Goal: Task Accomplishment & Management: Use online tool/utility

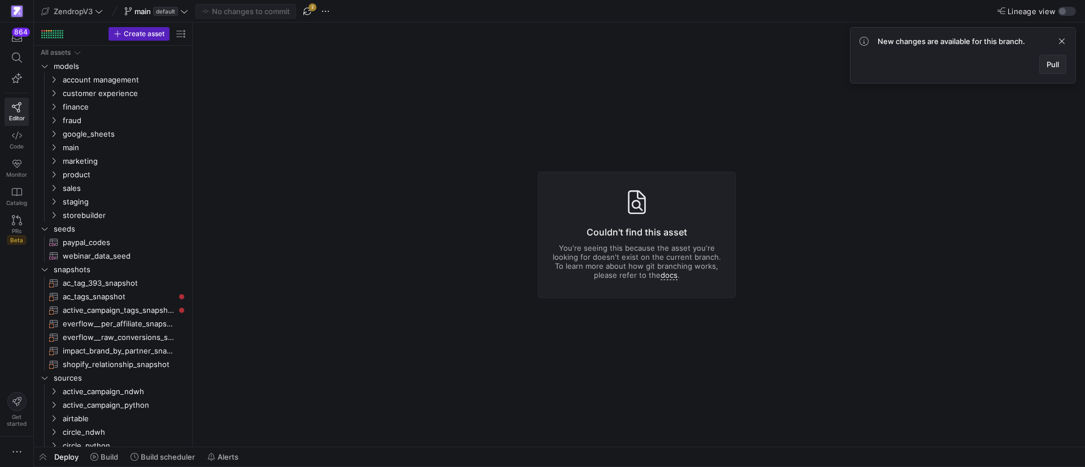
click at [1057, 64] on span "Pull" at bounding box center [1053, 64] width 12 height 9
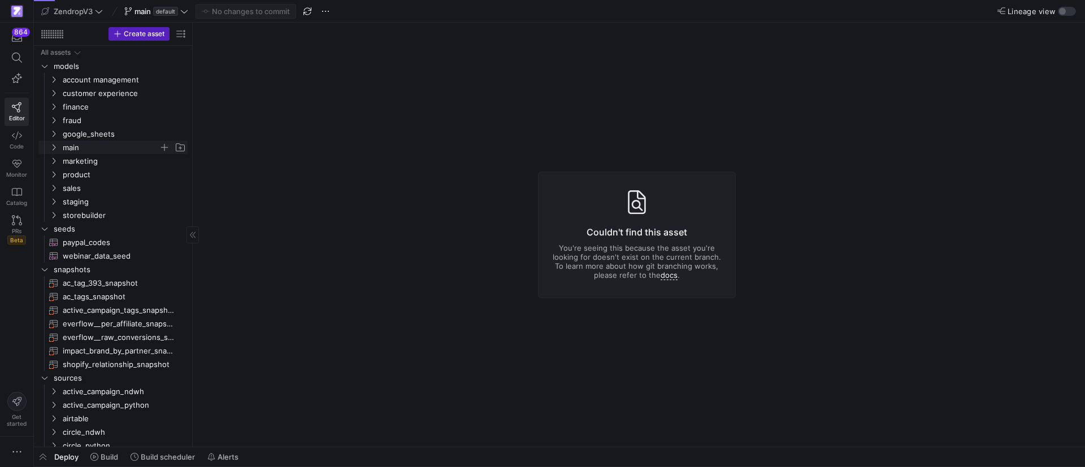
click at [57, 147] on icon "Press SPACE to select this row." at bounding box center [54, 147] width 8 height 7
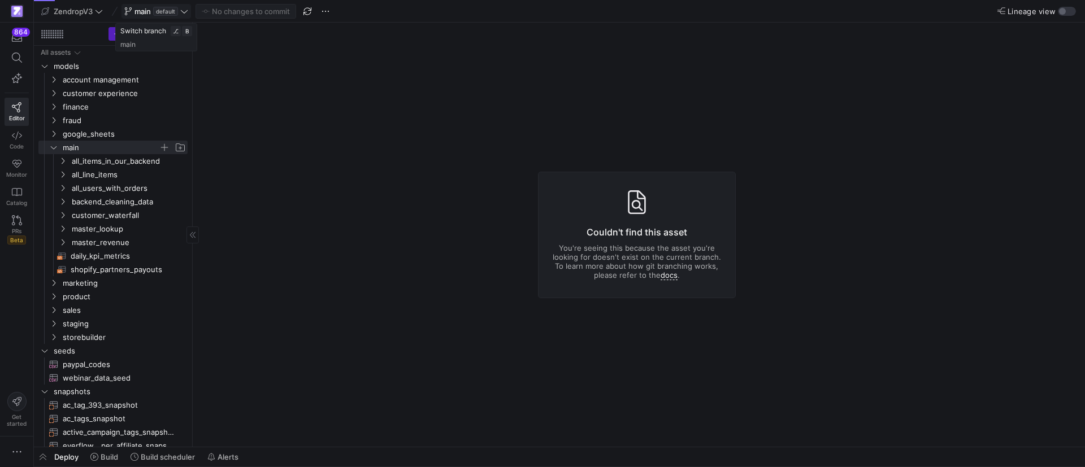
click at [181, 10] on icon at bounding box center [184, 11] width 8 height 8
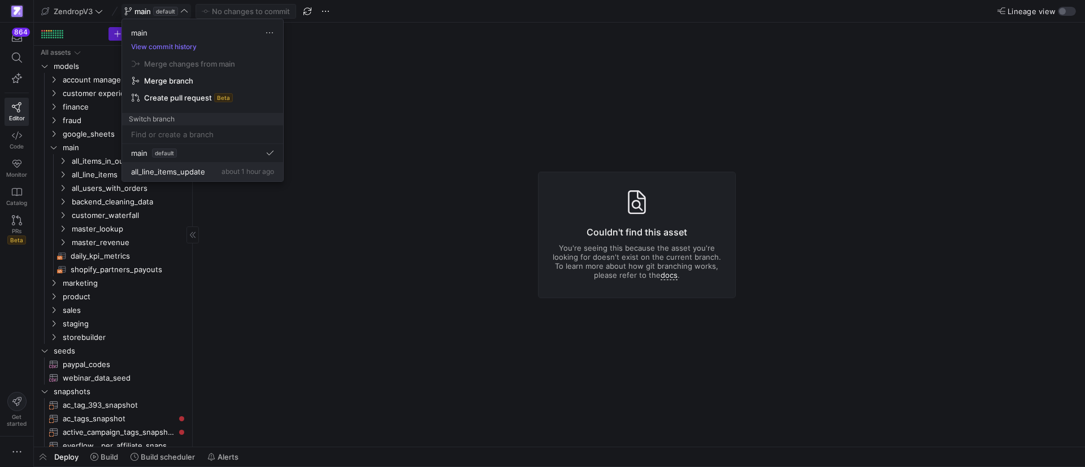
click at [187, 170] on span "all_line_items_update" at bounding box center [168, 171] width 74 height 9
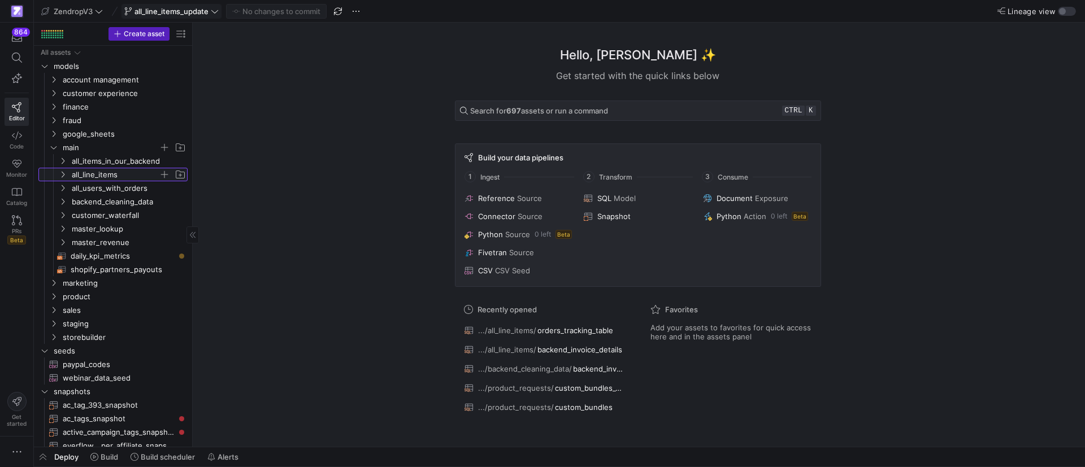
click at [72, 173] on span "all_line_items" at bounding box center [115, 174] width 87 height 13
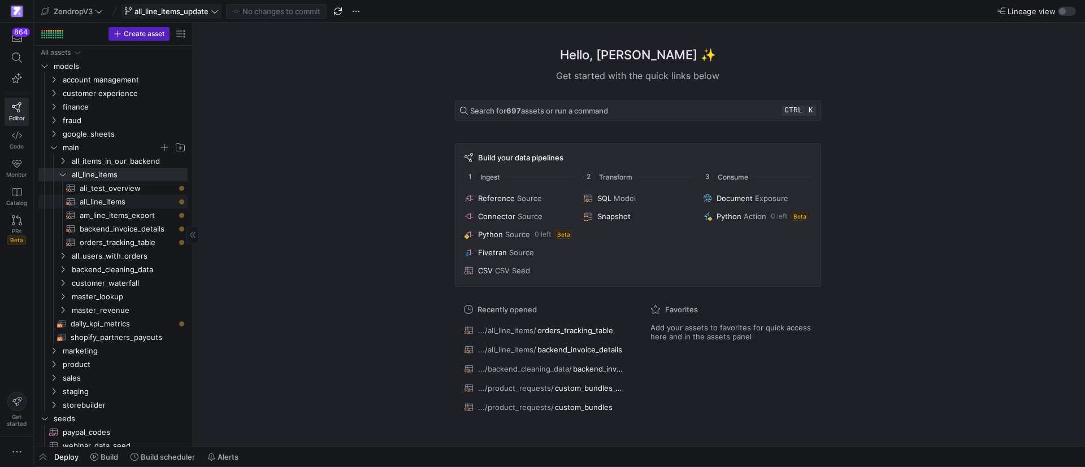
click at [131, 203] on span "all_line_items​​​​​​​​​​" at bounding box center [127, 202] width 95 height 13
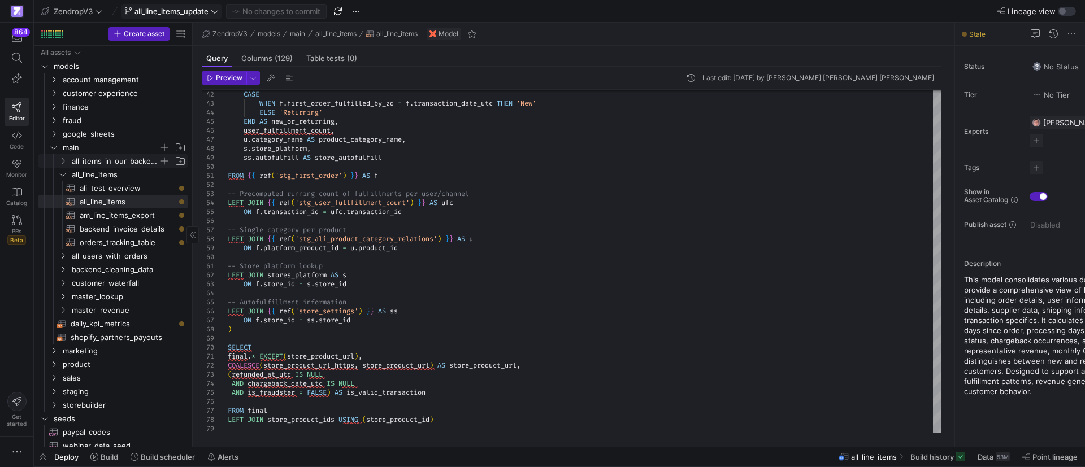
click at [62, 155] on span "all_items_in_our_backend" at bounding box center [122, 161] width 130 height 12
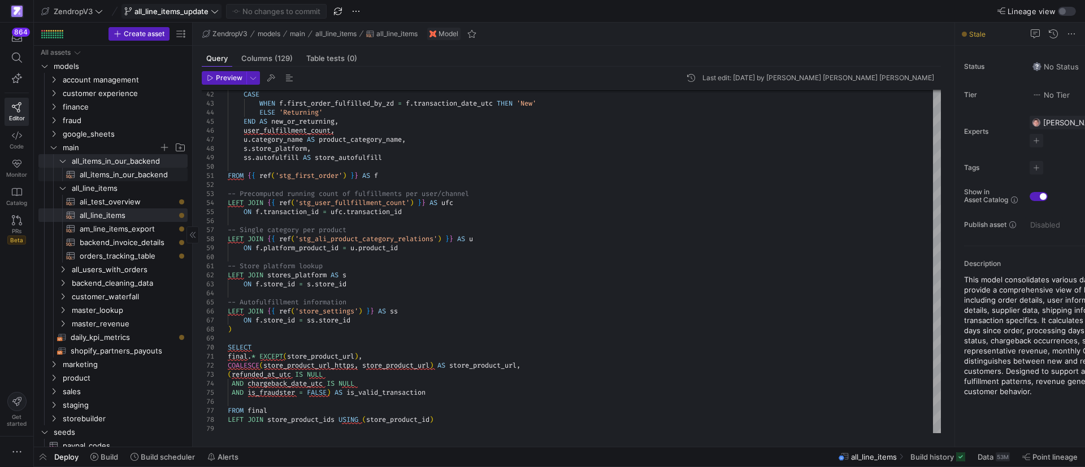
click at [100, 174] on span "all_items_in_our_backend​​​​​​​​​​" at bounding box center [127, 174] width 95 height 13
type textarea "{{ config( materialized='table', partition_by={ "field": "order_date_utc", "dat…"
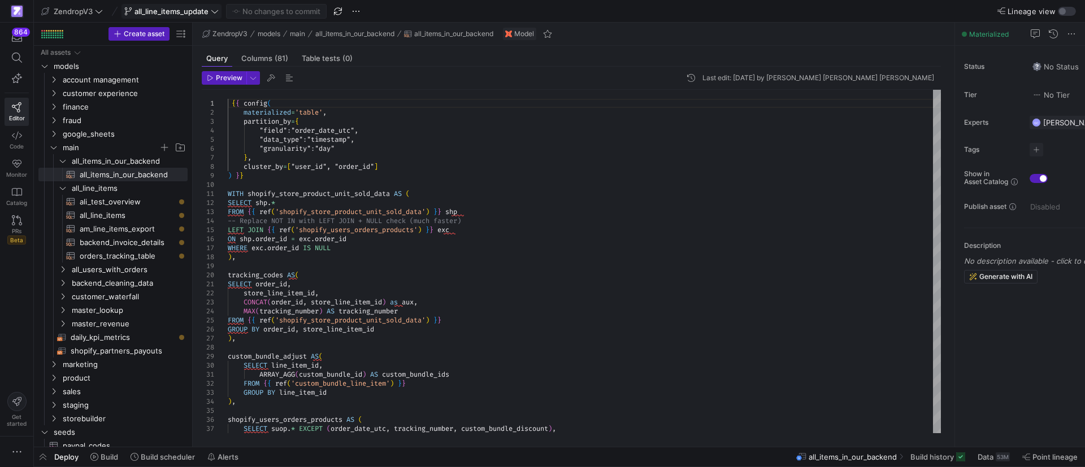
click at [163, 8] on span "all_line_items_update" at bounding box center [171, 11] width 74 height 9
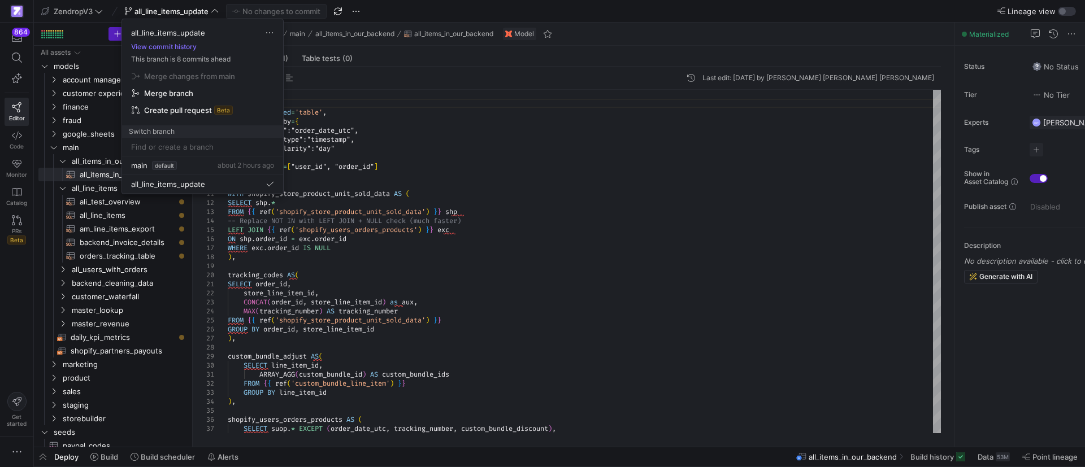
click at [19, 321] on div at bounding box center [542, 233] width 1085 height 467
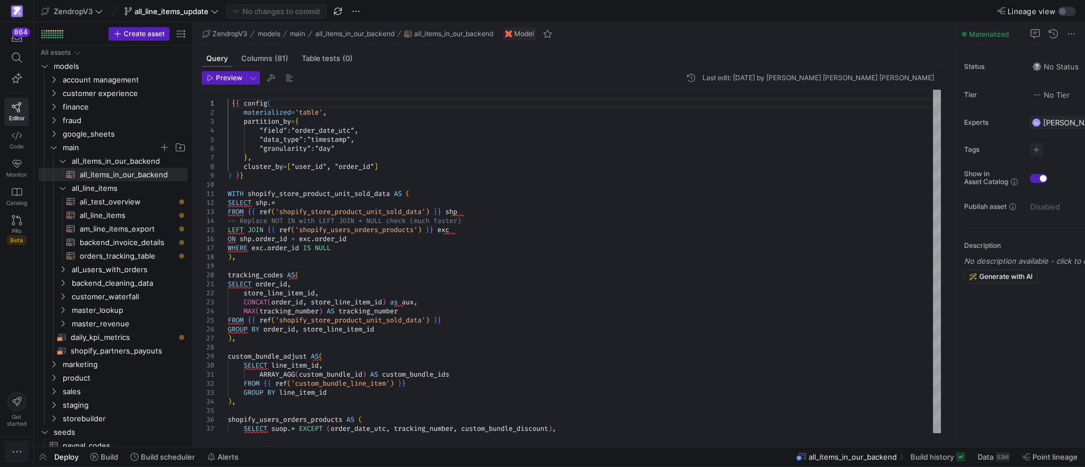
click at [20, 450] on icon "button" at bounding box center [16, 451] width 11 height 11
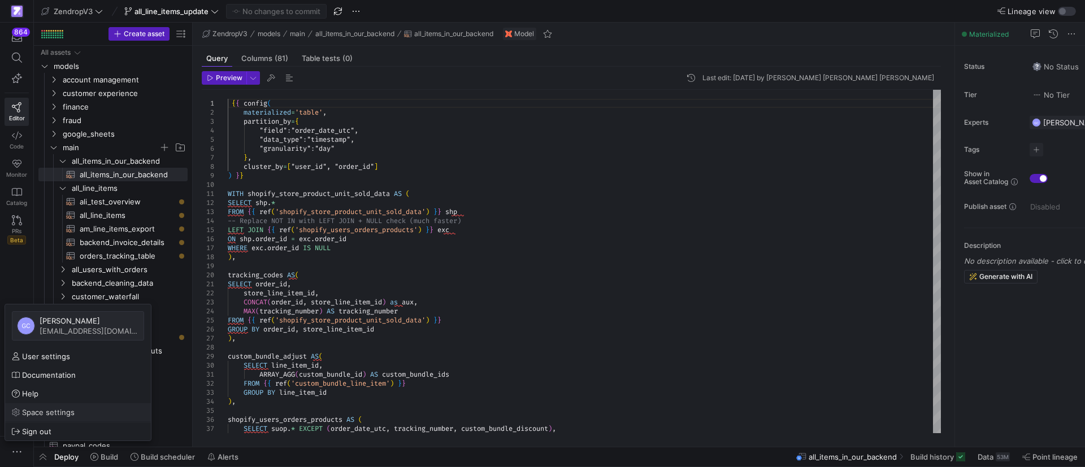
click at [41, 407] on link "Space settings" at bounding box center [78, 412] width 146 height 18
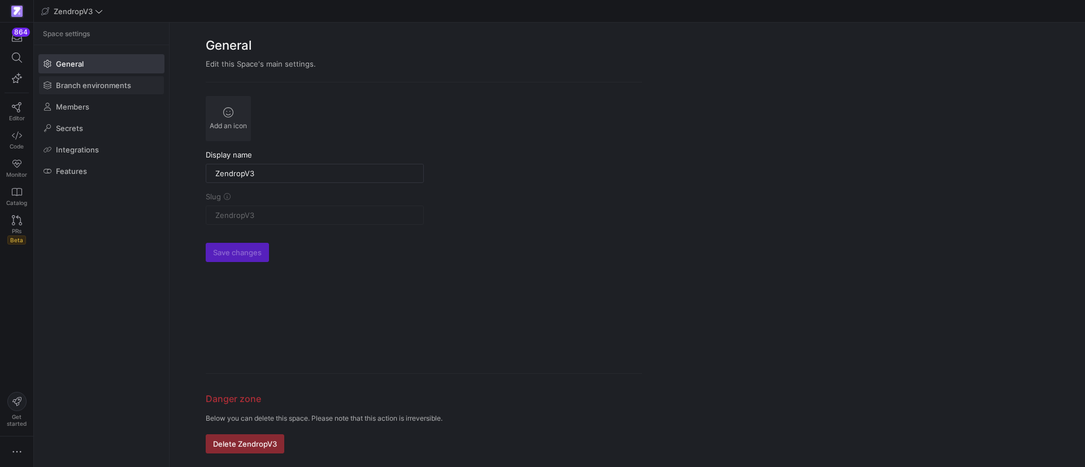
click at [80, 88] on span "Branch environments" at bounding box center [93, 85] width 75 height 9
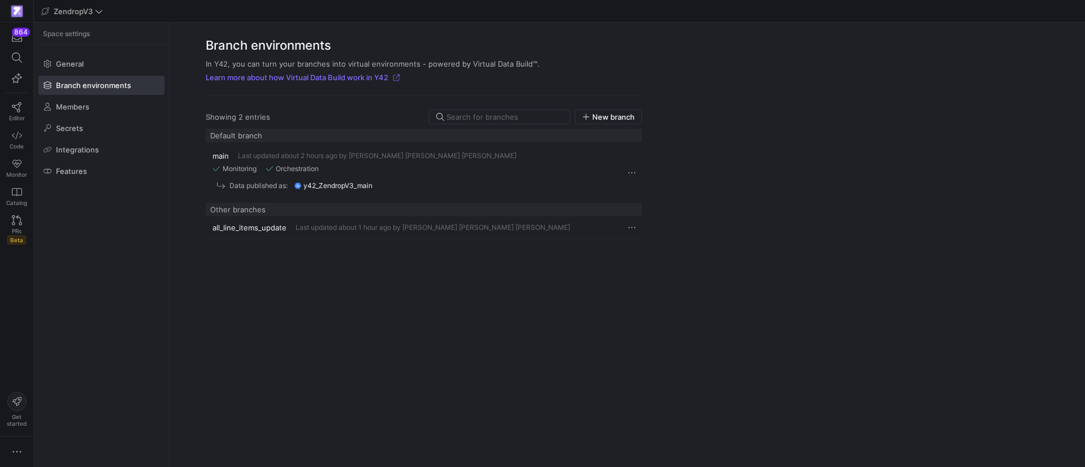
click at [290, 229] on div "all_line_items_update Last updated about 1 hour ago by [PERSON_NAME] [PERSON_NA…" at bounding box center [412, 227] width 400 height 9
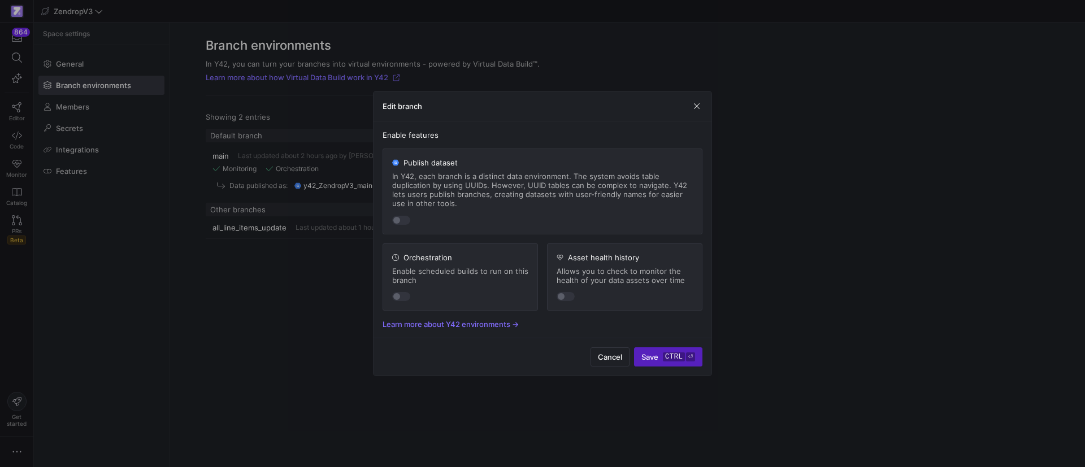
click at [259, 240] on div at bounding box center [542, 233] width 1085 height 467
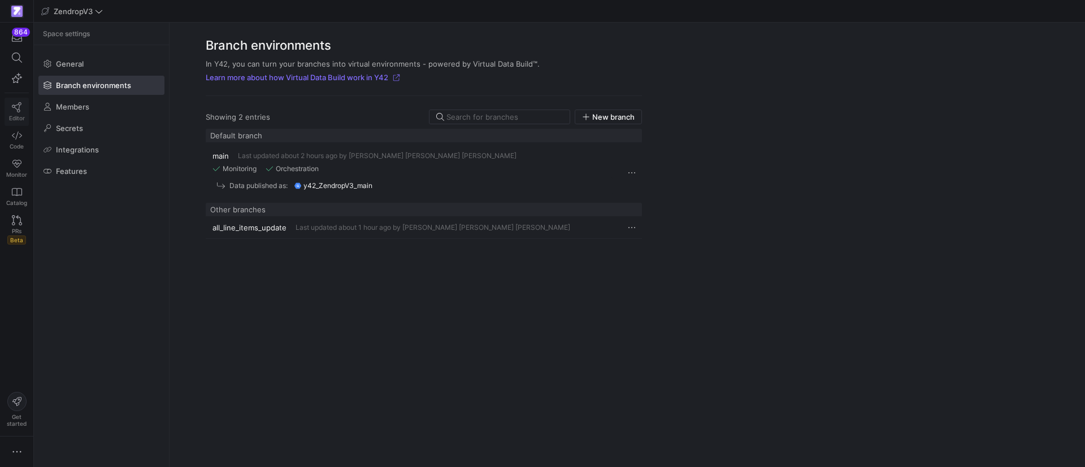
click at [24, 111] on link "Editor" at bounding box center [17, 112] width 24 height 28
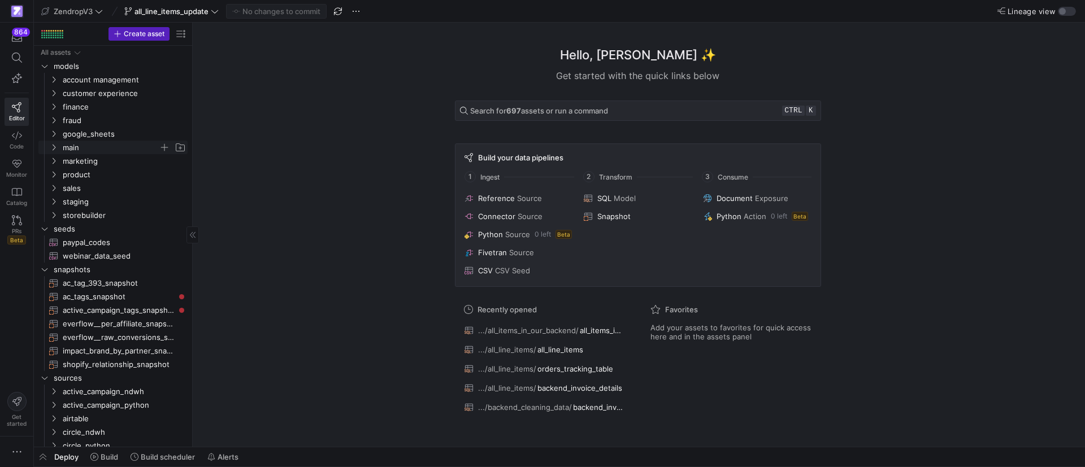
click at [49, 146] on y42-icon "Press SPACE to select this row." at bounding box center [53, 147] width 9 height 9
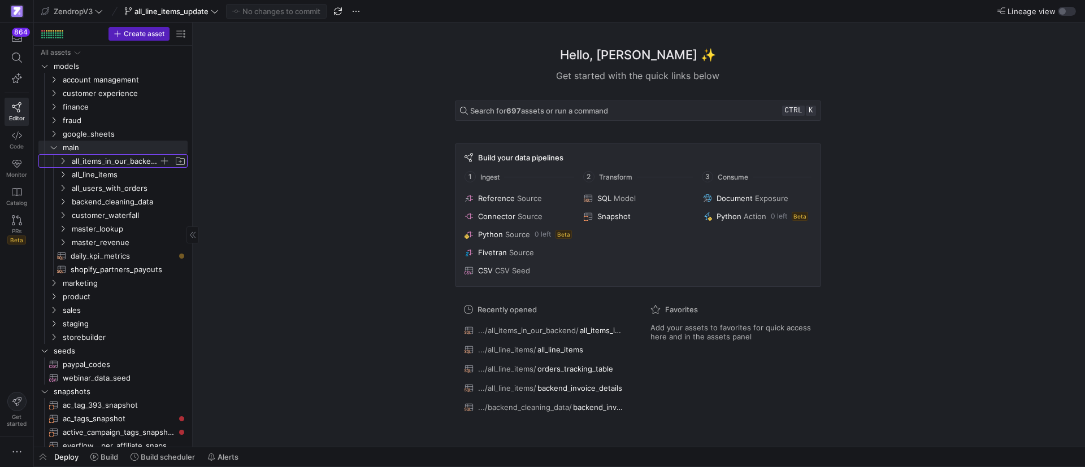
click at [62, 158] on icon "Press SPACE to select this row." at bounding box center [63, 161] width 8 height 7
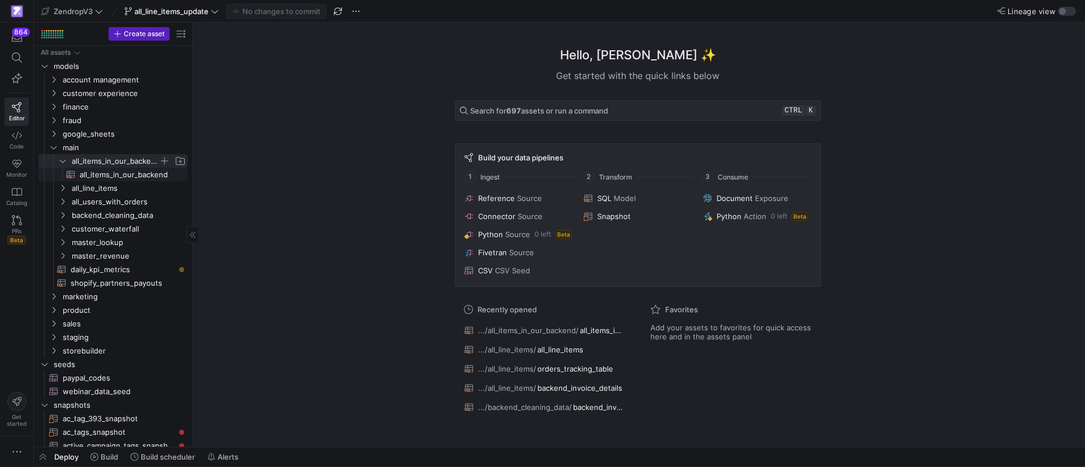
click at [107, 179] on span "all_items_in_our_backend​​​​​​​​​​" at bounding box center [127, 174] width 95 height 13
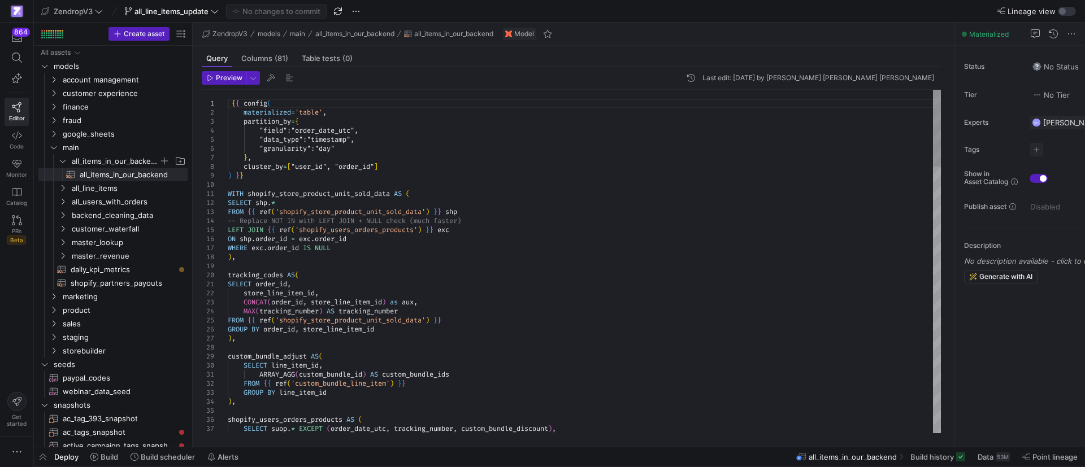
type textarea "WITH shopify_store_product_unit_sold_data AS ( SELECT shp.* FROM {{ ref('shopif…"
drag, startPoint x: 336, startPoint y: 248, endPoint x: 307, endPoint y: 250, distance: 29.4
drag, startPoint x: 293, startPoint y: 241, endPoint x: 351, endPoint y: 250, distance: 58.9
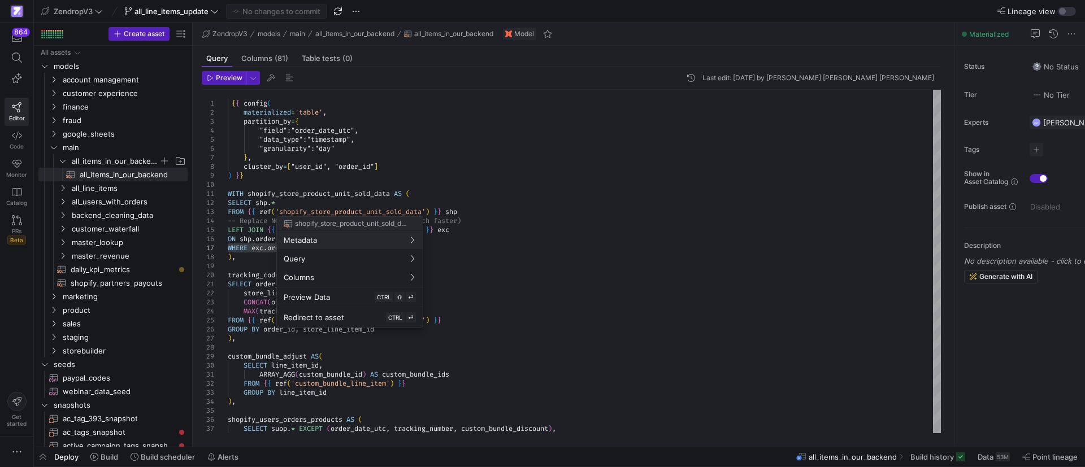
click at [501, 223] on div at bounding box center [542, 233] width 1085 height 467
click at [778, 75] on div "Last edit: [DATE] by [PERSON_NAME] [PERSON_NAME] [PERSON_NAME]" at bounding box center [818, 78] width 232 height 8
click at [698, 77] on span "button" at bounding box center [691, 78] width 14 height 14
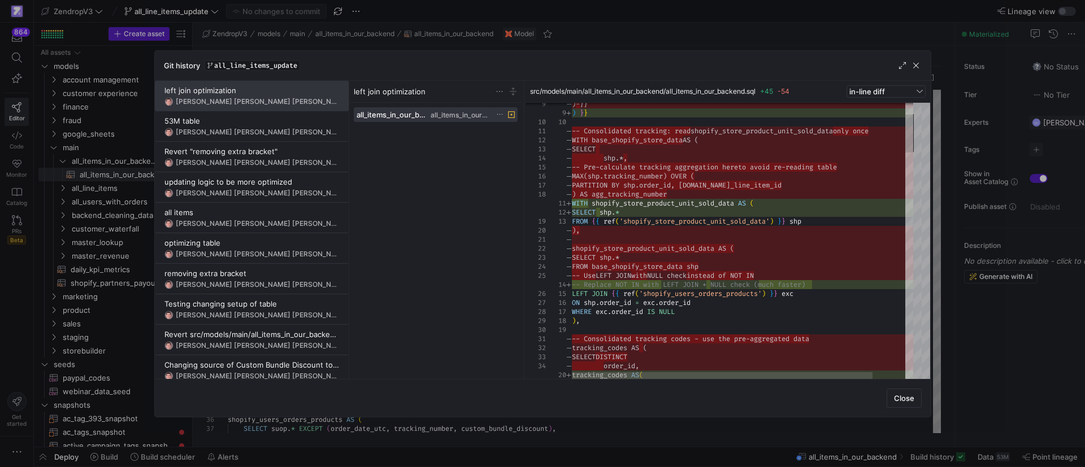
type textarea "WITH shopify_store_product_unit_sold_data AS ( SELECT shp.* FROM {{ ref('shopif…"
drag, startPoint x: 676, startPoint y: 311, endPoint x: 620, endPoint y: 314, distance: 56.0
click at [81, 155] on div at bounding box center [542, 233] width 1085 height 467
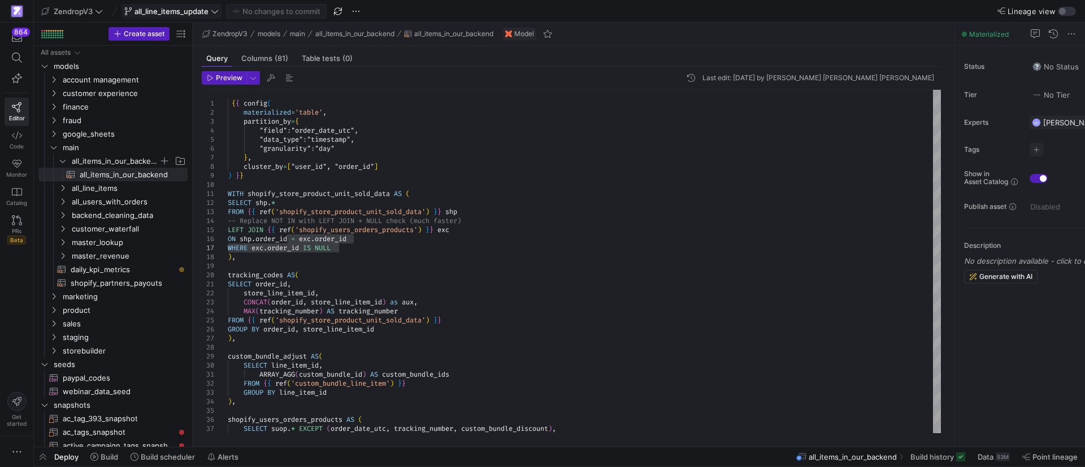
click at [177, 5] on span at bounding box center [171, 12] width 99 height 14
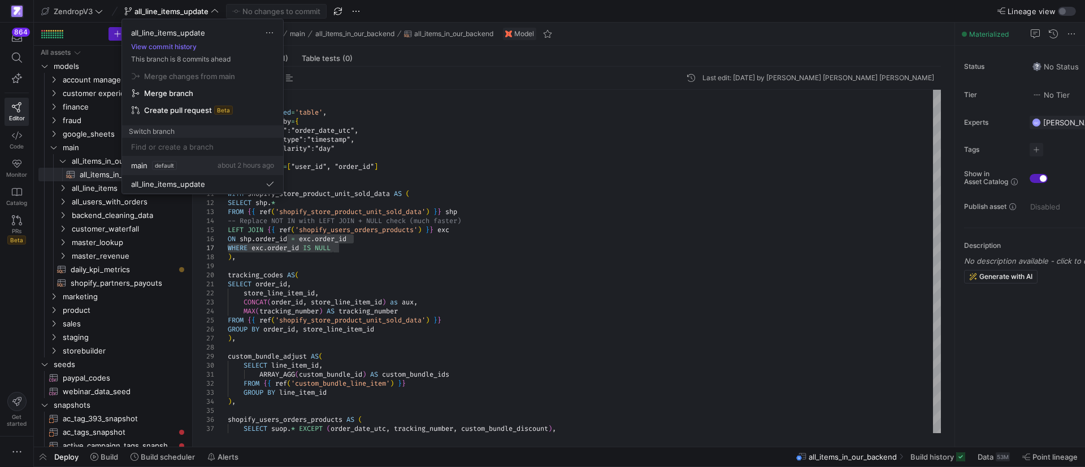
click at [180, 167] on div "main default about 2 hours ago" at bounding box center [202, 165] width 143 height 9
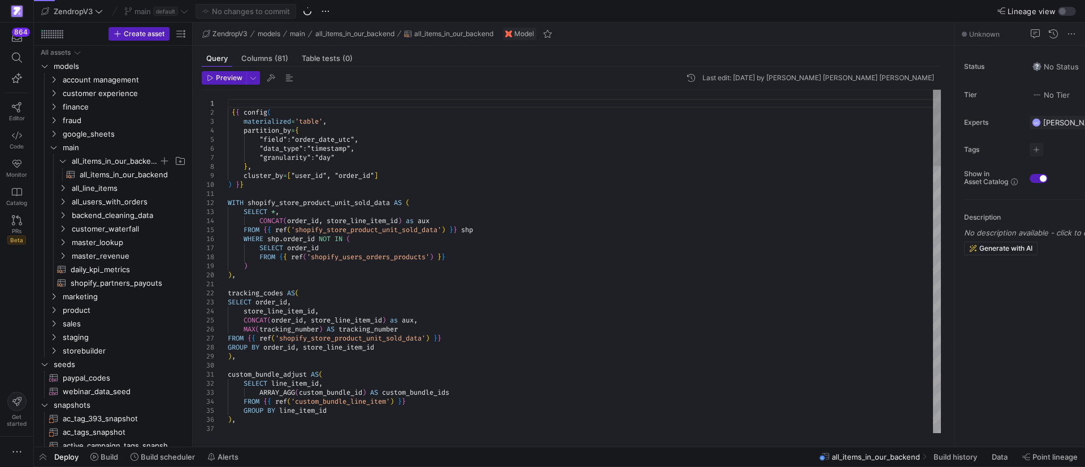
type textarea "WITH shopify_store_product_unit_sold_data AS ( SELECT *, CONCAT(order_id, store…"
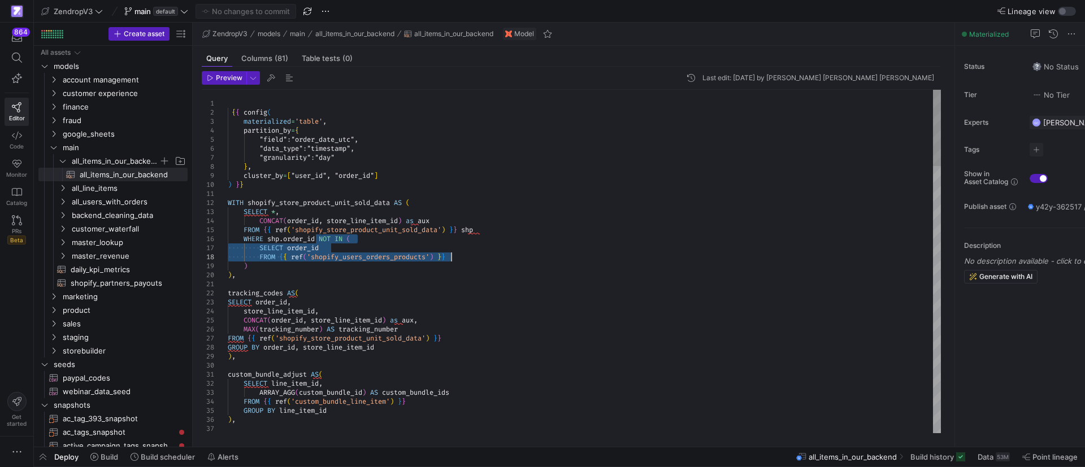
drag, startPoint x: 322, startPoint y: 239, endPoint x: 457, endPoint y: 258, distance: 136.4
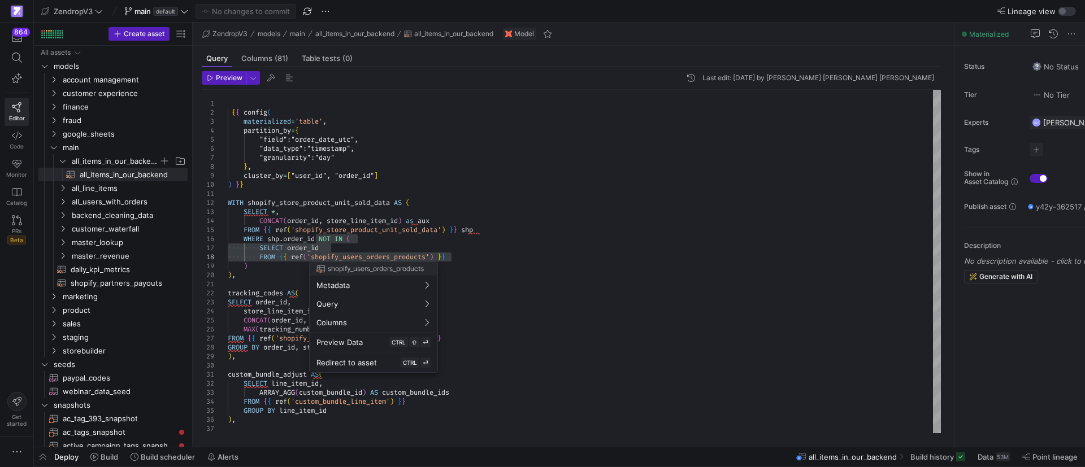
click at [388, 231] on div at bounding box center [542, 233] width 1085 height 467
click at [142, 17] on span at bounding box center [156, 12] width 68 height 14
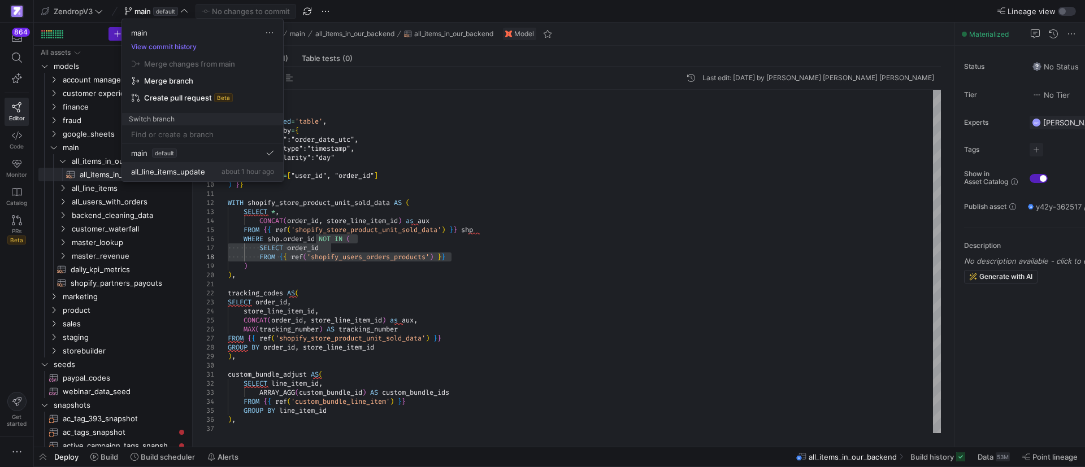
click at [170, 172] on span "all_line_items_update" at bounding box center [168, 171] width 74 height 9
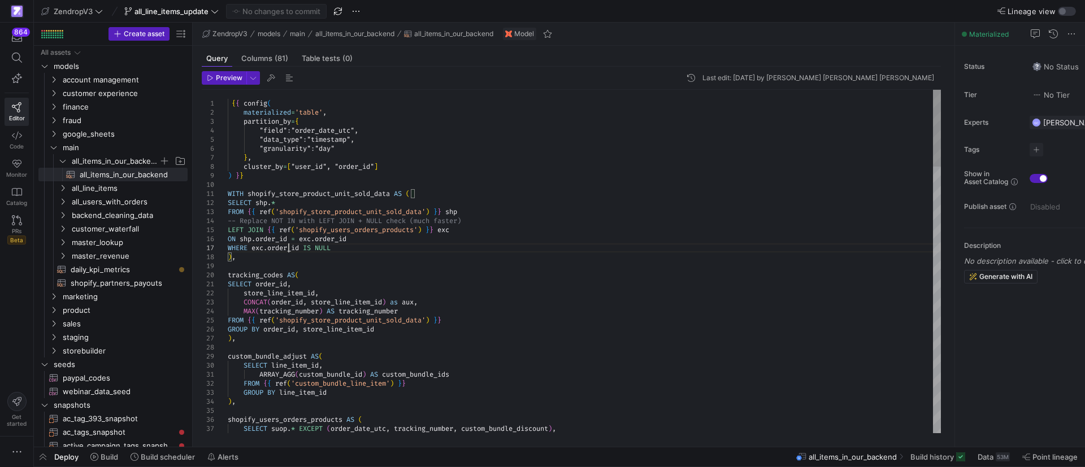
drag, startPoint x: 344, startPoint y: 245, endPoint x: 351, endPoint y: 238, distance: 10.0
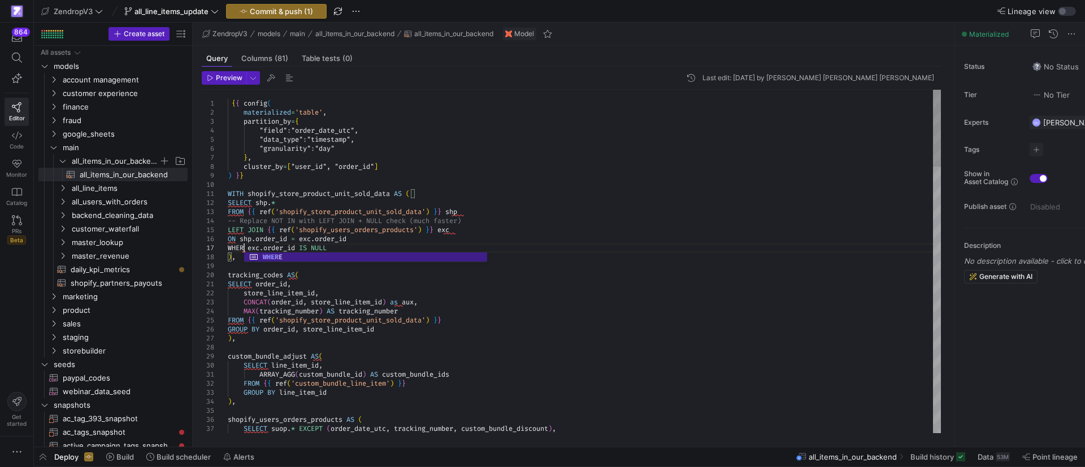
scroll to position [54, 20]
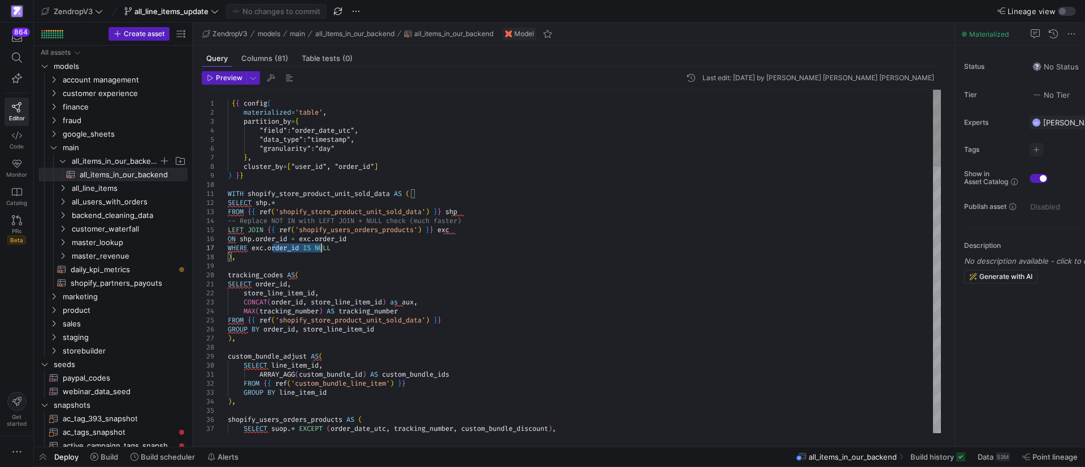
drag, startPoint x: 271, startPoint y: 248, endPoint x: 328, endPoint y: 249, distance: 57.6
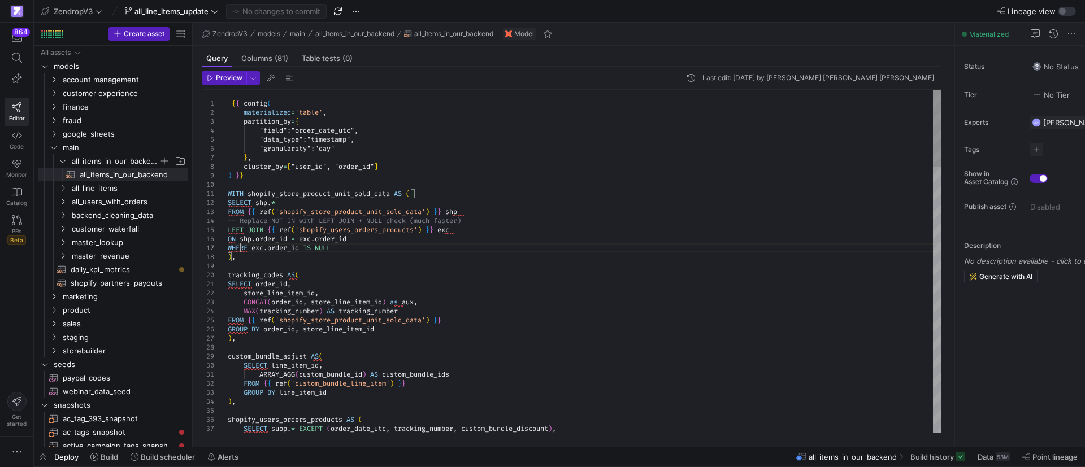
click at [957, 458] on icon at bounding box center [960, 457] width 9 height 9
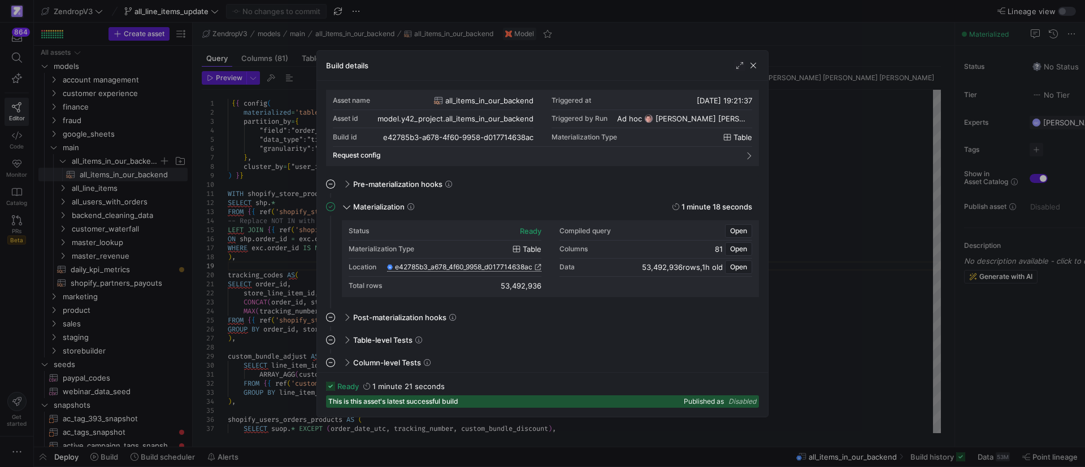
click at [475, 265] on span "e42785b3_a678_4f60_9958_d017714638ac" at bounding box center [463, 267] width 137 height 8
click at [754, 62] on span "button" at bounding box center [753, 65] width 11 height 11
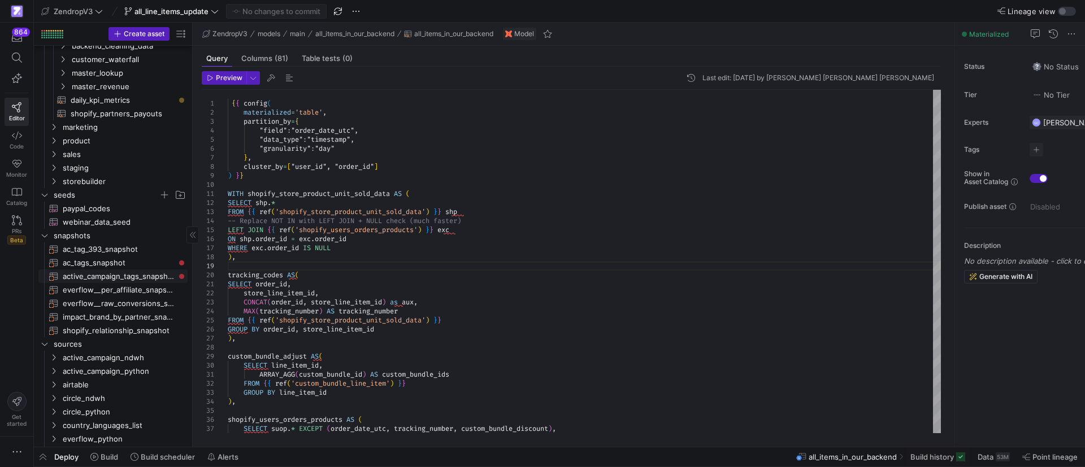
scroll to position [170, 0]
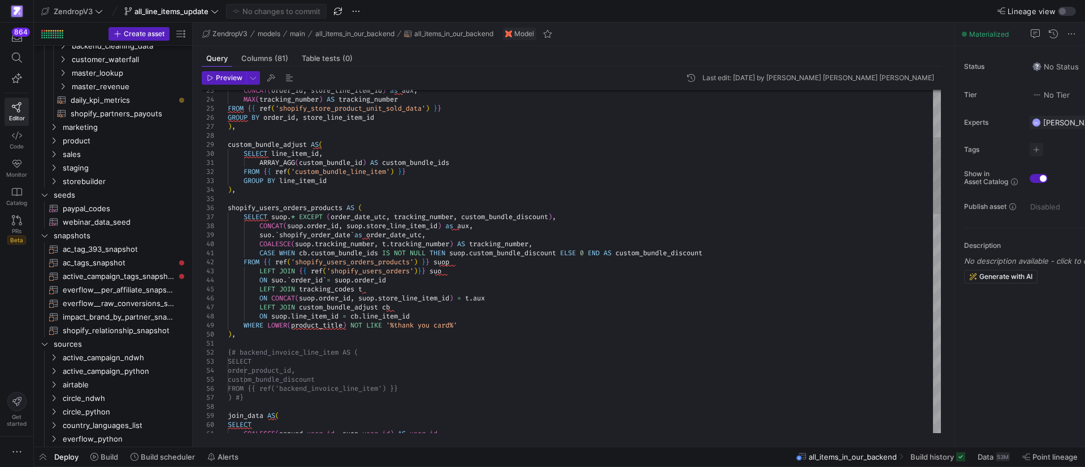
type textarea "CASE WHEN cb.custom_bundle_ids IS NOT NULL THEN suop.custom_bundle_discount ELS…"
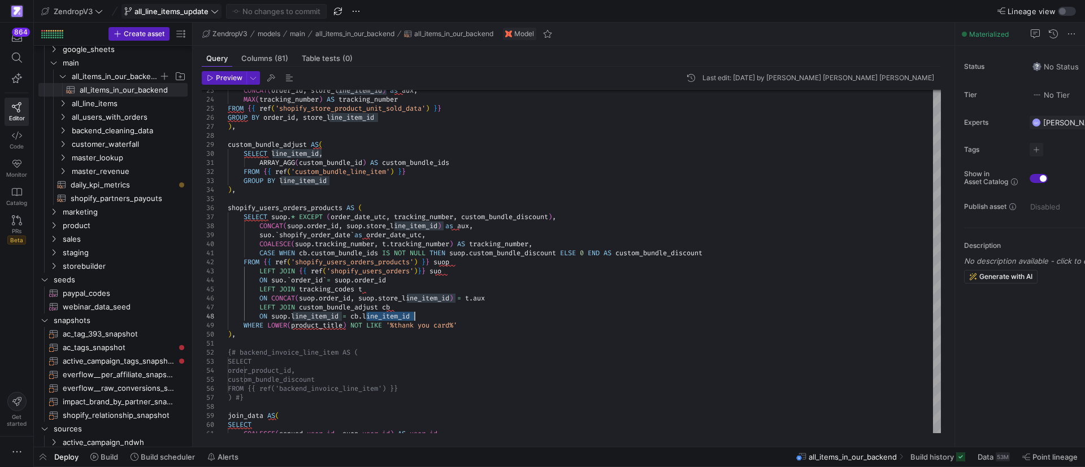
click at [188, 9] on span "all_line_items_update" at bounding box center [171, 11] width 74 height 9
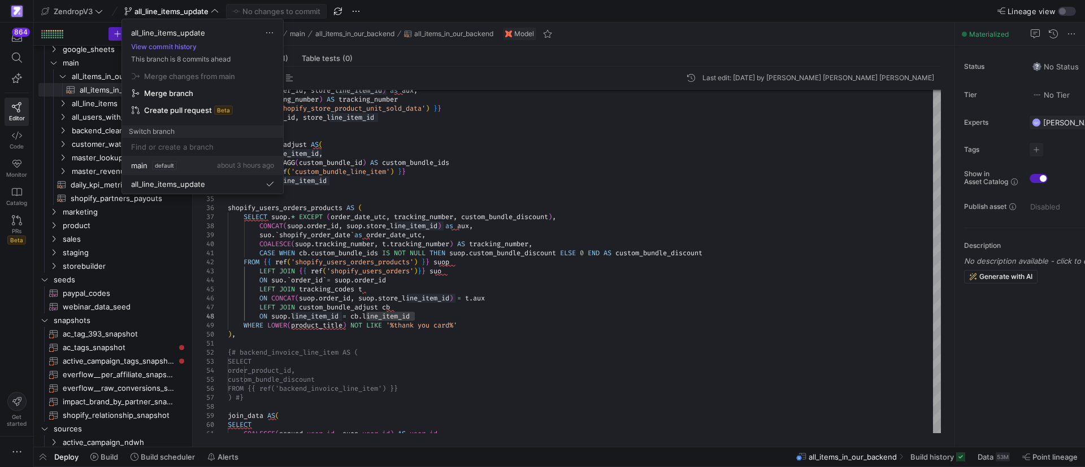
click at [155, 167] on span "default" at bounding box center [164, 165] width 25 height 9
